Goal: Find specific page/section: Find specific page/section

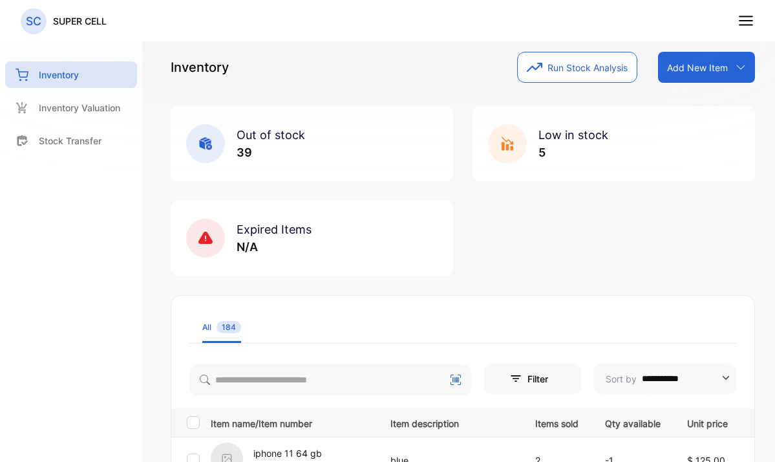
click at [65, 114] on p "Inventory Valuation" at bounding box center [79, 108] width 81 height 14
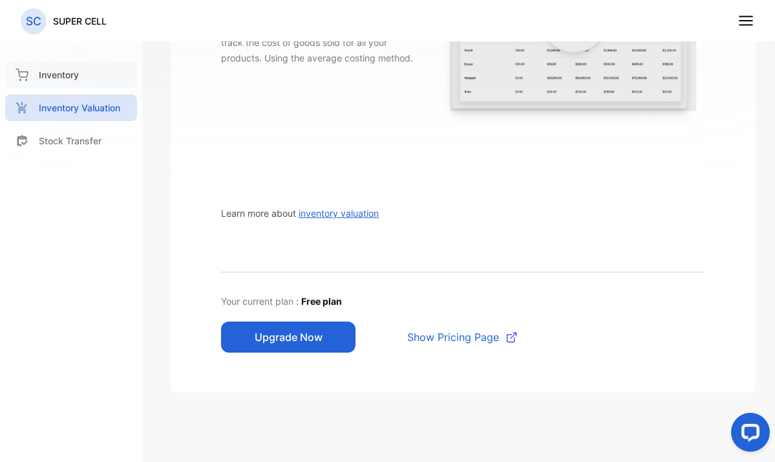
click at [50, 70] on p "Inventory" at bounding box center [59, 75] width 40 height 14
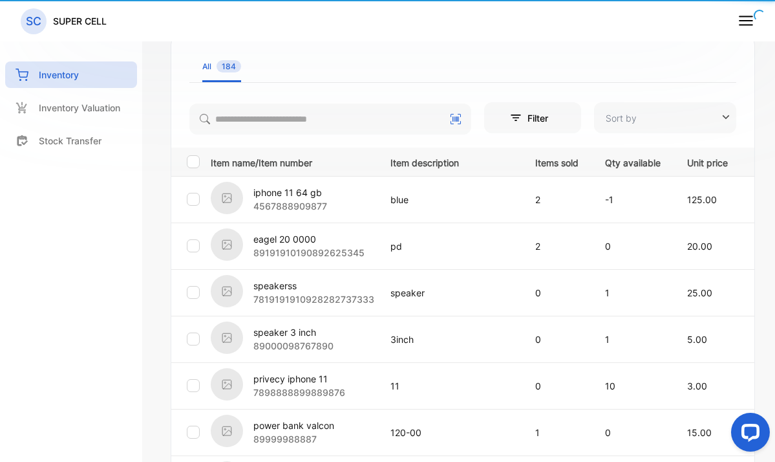
type input "**********"
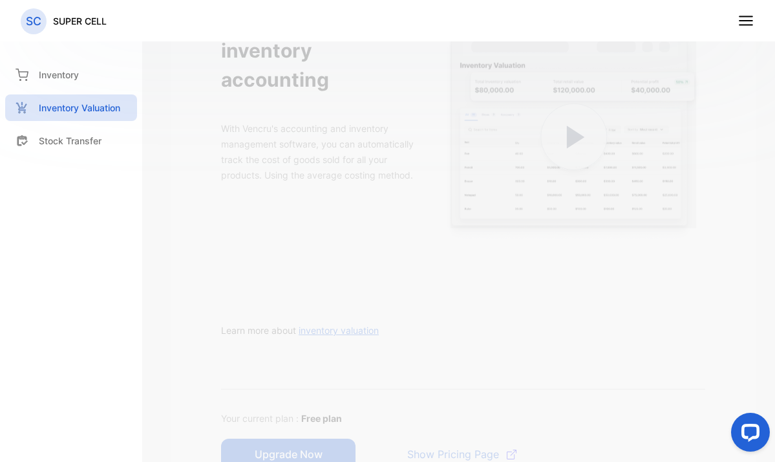
scroll to position [17, 0]
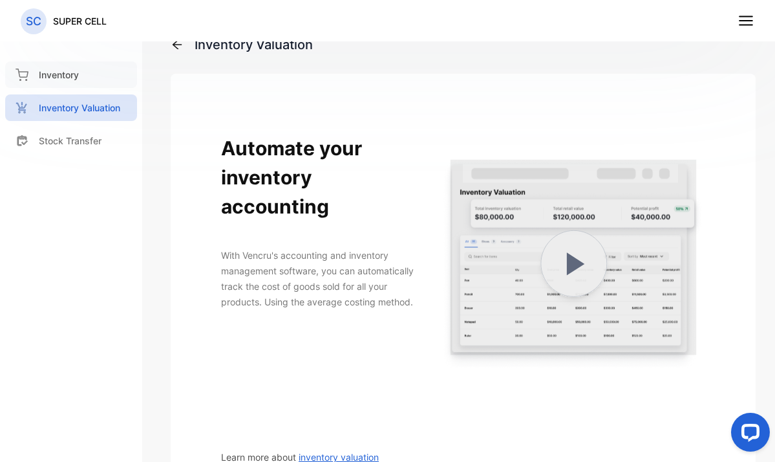
click at [65, 80] on p "Inventory" at bounding box center [59, 75] width 40 height 14
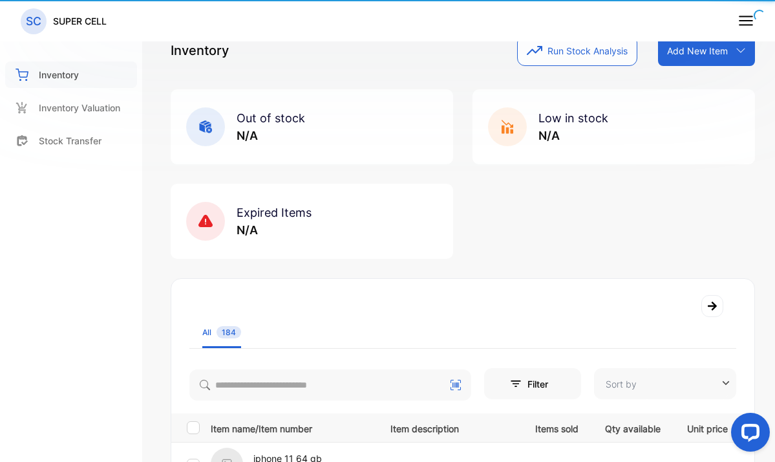
type input "**********"
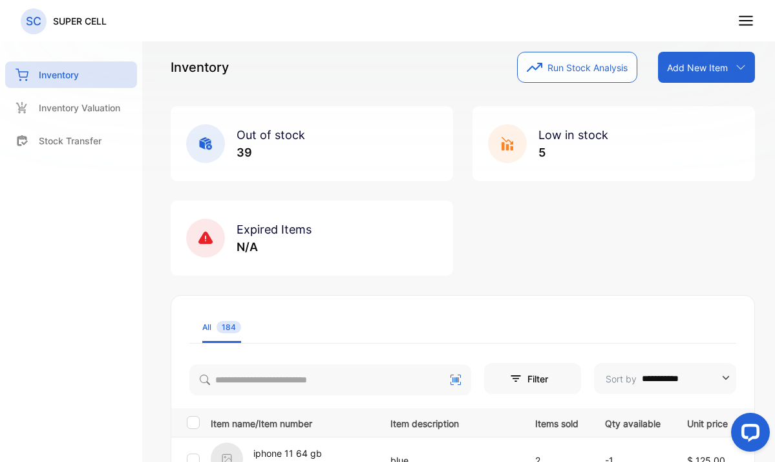
click at [753, 16] on icon at bounding box center [746, 20] width 17 height 17
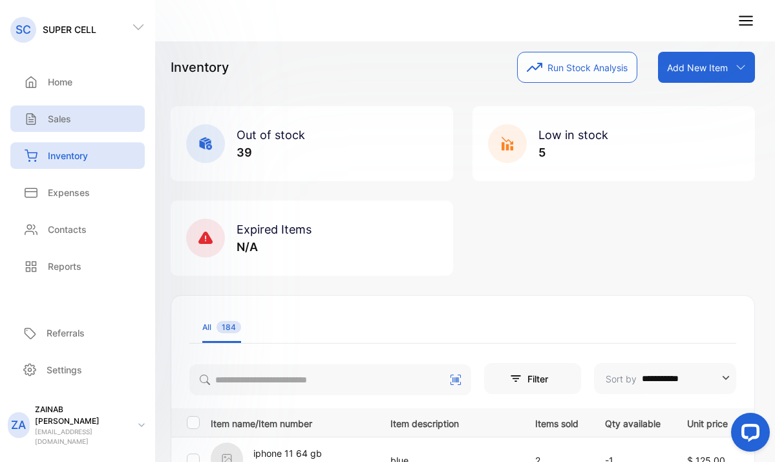
click at [88, 118] on div "Sales" at bounding box center [77, 118] width 134 height 27
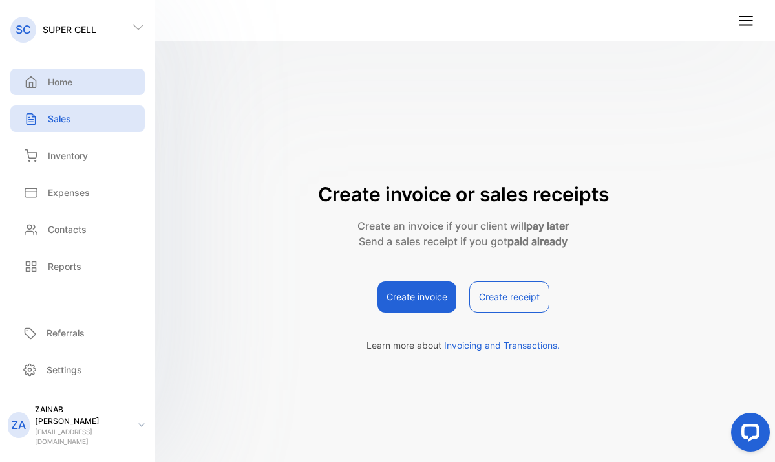
click at [60, 83] on p "Home" at bounding box center [60, 82] width 25 height 14
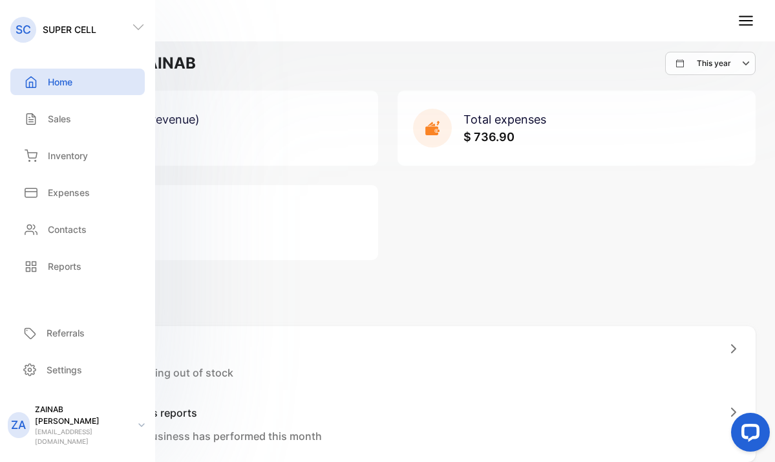
click at [485, 210] on div "Total sales (revenue) $ 1,758.20 Total expenses $ 736.90 Total profit $ 1,021.30" at bounding box center [387, 175] width 736 height 169
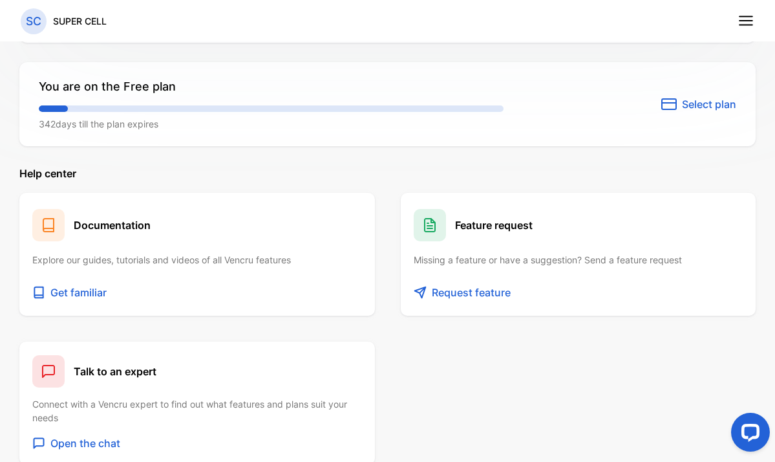
scroll to position [1100, 0]
